Goal: Download file/media

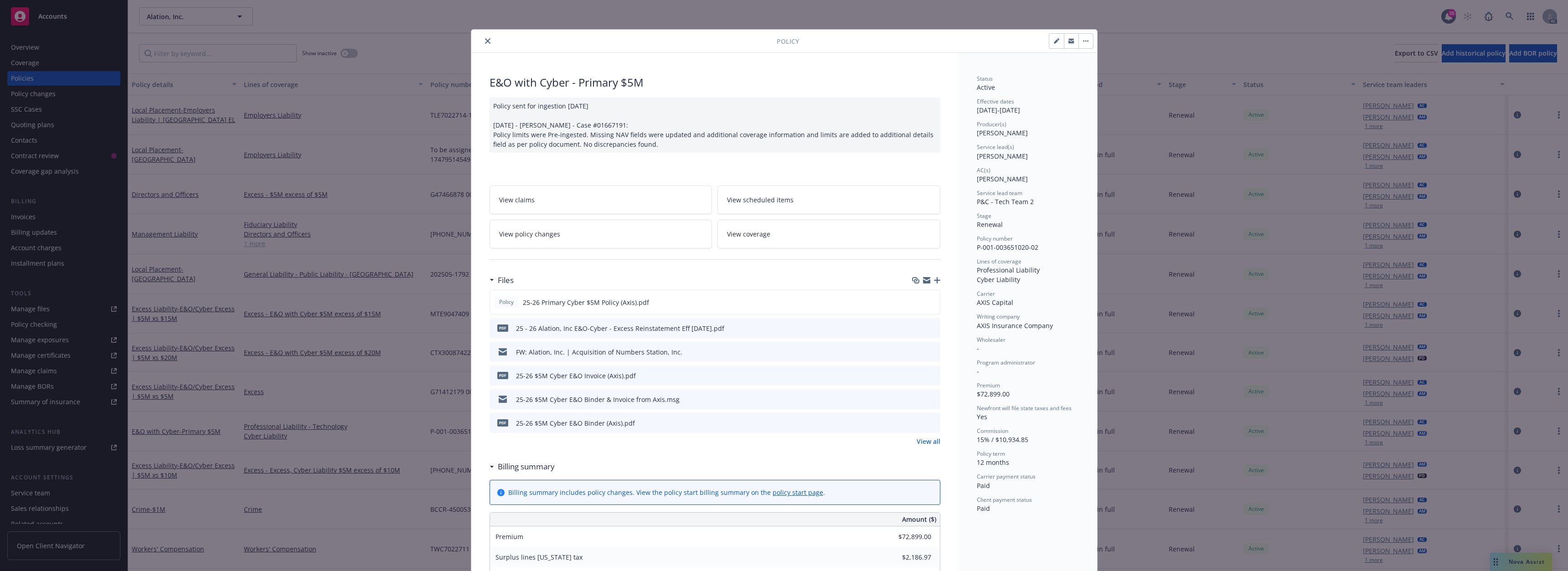
drag, startPoint x: 0, startPoint y: 0, endPoint x: 480, endPoint y: 43, distance: 481.9
click at [482, 43] on button "close" at bounding box center [488, 41] width 11 height 11
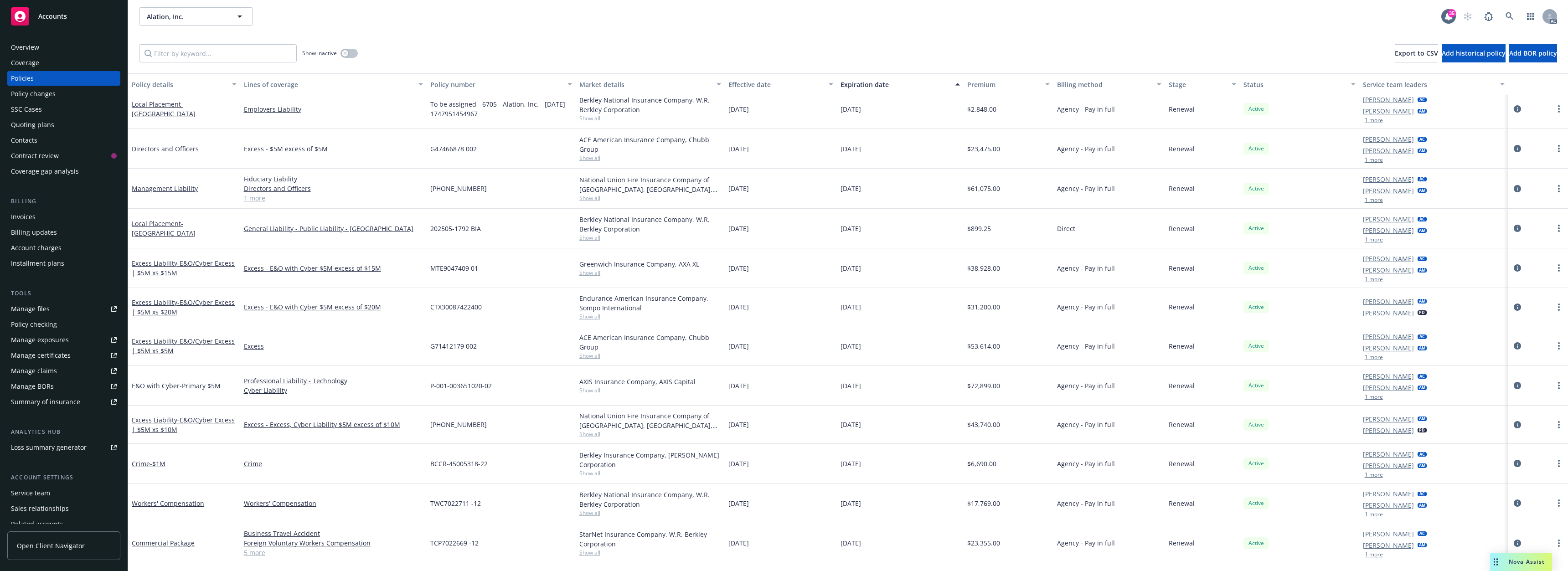
click at [486, 40] on div "Show inactive Export to CSV Add historical policy Add BOR policy" at bounding box center [848, 54] width 1440 height 40
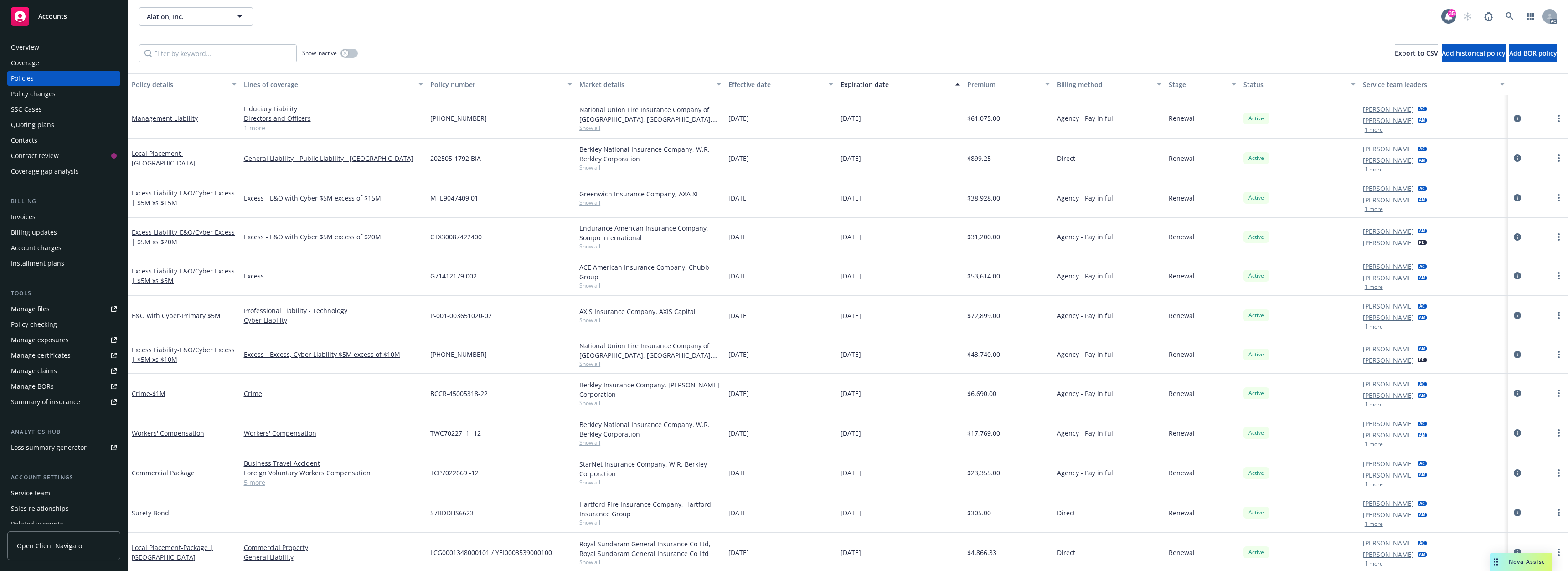
scroll to position [111, 0]
click at [180, 472] on link "Commercial Package" at bounding box center [163, 472] width 63 height 9
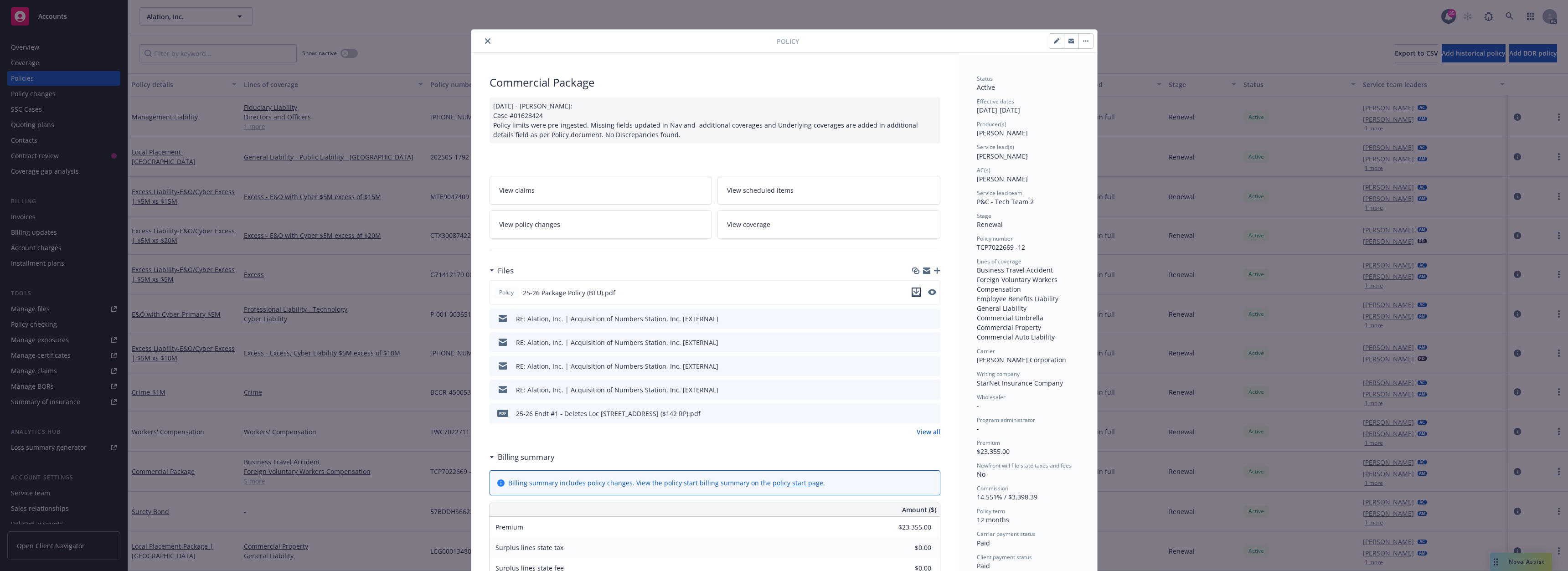
click at [912, 293] on icon "download file" at bounding box center [916, 292] width 7 height 7
click at [487, 37] on button "close" at bounding box center [488, 41] width 11 height 11
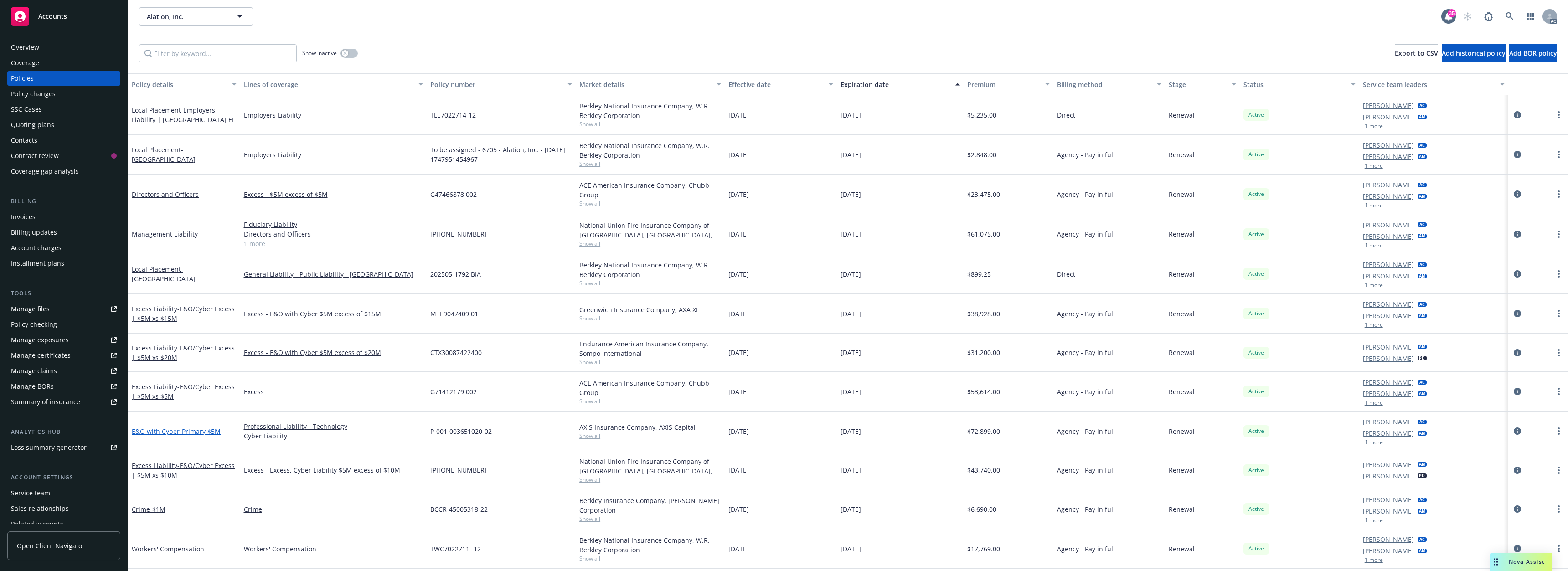
click at [199, 427] on span "- Primary $5M" at bounding box center [200, 432] width 41 height 9
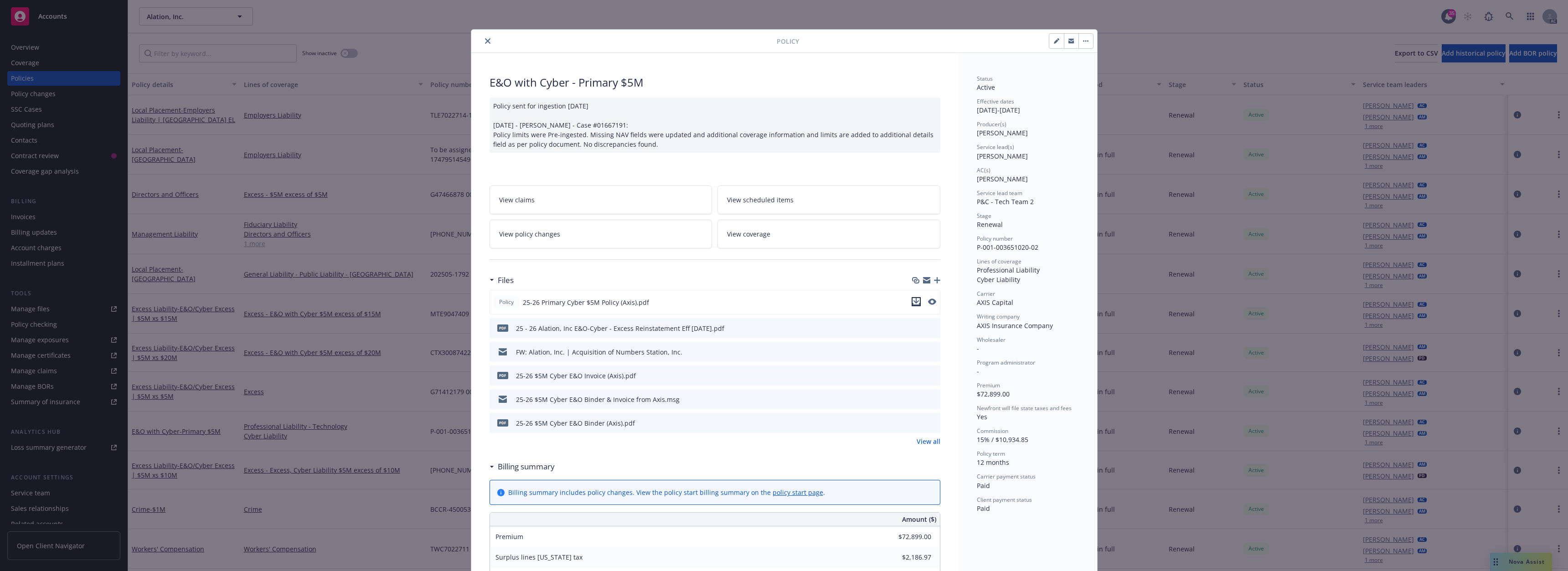
click at [913, 301] on icon "download file" at bounding box center [916, 301] width 6 height 5
click at [485, 38] on icon "close" at bounding box center [488, 41] width 5 height 5
